Goal: Check status: Check status

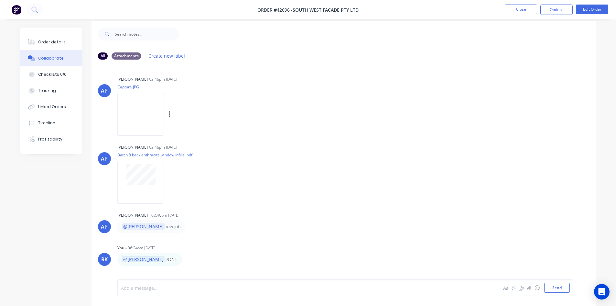
scroll to position [10, 0]
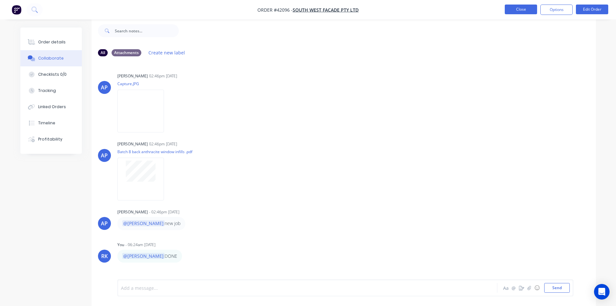
click at [527, 12] on button "Close" at bounding box center [521, 10] width 32 height 10
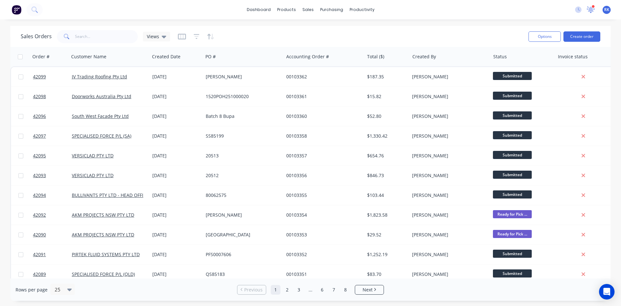
click at [593, 11] on icon at bounding box center [591, 9] width 6 height 6
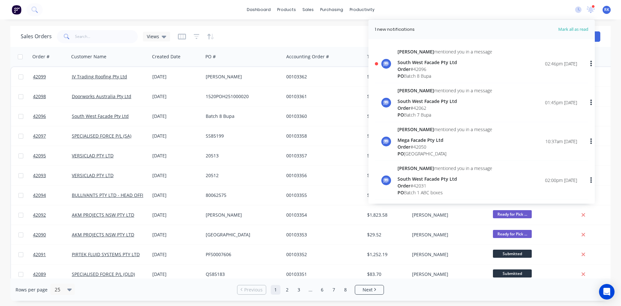
click at [448, 68] on div "Order # 42096" at bounding box center [445, 69] width 95 height 7
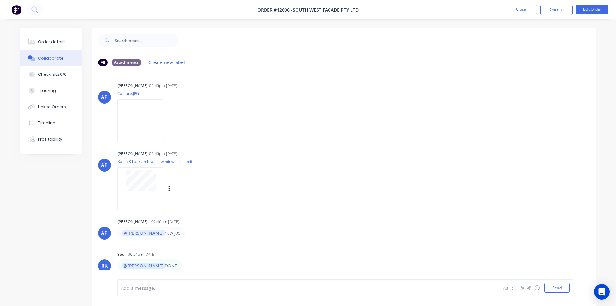
scroll to position [10, 0]
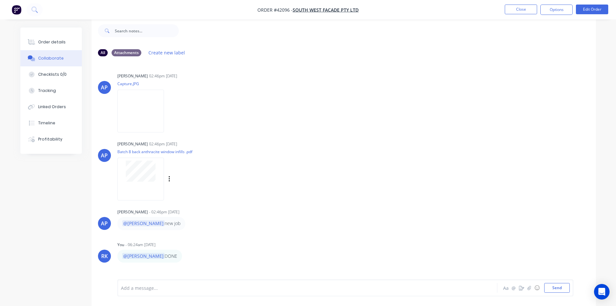
click at [238, 143] on div "[PERSON_NAME] 02:46pm [DATE]" at bounding box center [218, 144] width 202 height 6
click at [239, 108] on div "Labels Download" at bounding box center [203, 110] width 73 height 9
click at [319, 115] on div "[PERSON_NAME] 02:46pm [DATE] Capture.JPG Labels Download" at bounding box center [218, 100] width 202 height 58
click at [519, 14] on button "Close" at bounding box center [521, 10] width 32 height 10
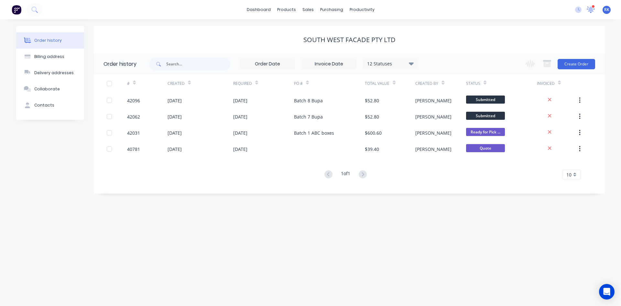
click at [594, 10] on icon at bounding box center [590, 9] width 9 height 7
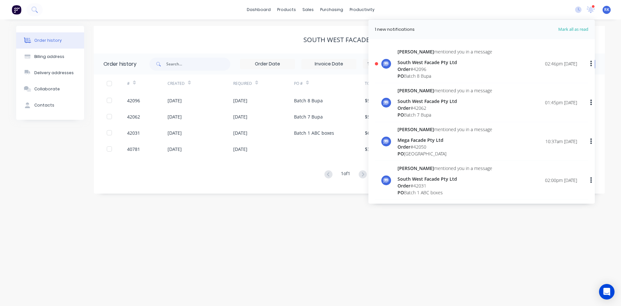
click at [450, 69] on div "Order # 42096" at bounding box center [445, 69] width 95 height 7
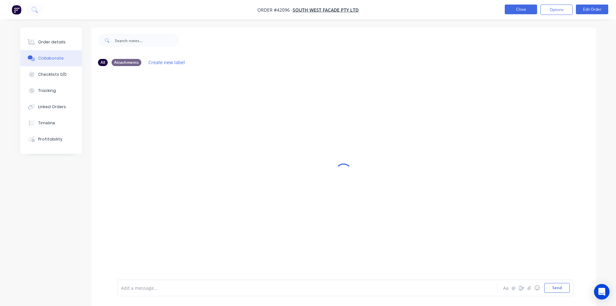
click at [514, 10] on button "Close" at bounding box center [521, 10] width 32 height 10
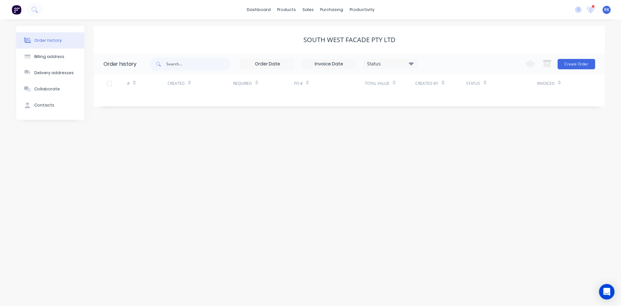
click at [493, 13] on div "dashboard products sales purchasing productivity dashboard products Product Cat…" at bounding box center [310, 9] width 621 height 19
